Goal: Navigation & Orientation: Find specific page/section

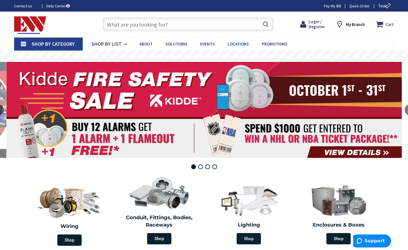
click at [240, 45] on span "Locations" at bounding box center [237, 43] width 21 height 5
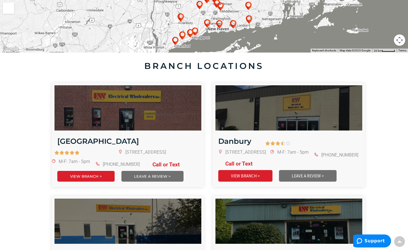
scroll to position [177, 0]
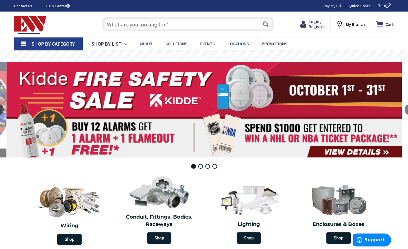
click at [227, 42] on span "Locations" at bounding box center [237, 43] width 21 height 5
